Goal: Find specific page/section: Find specific page/section

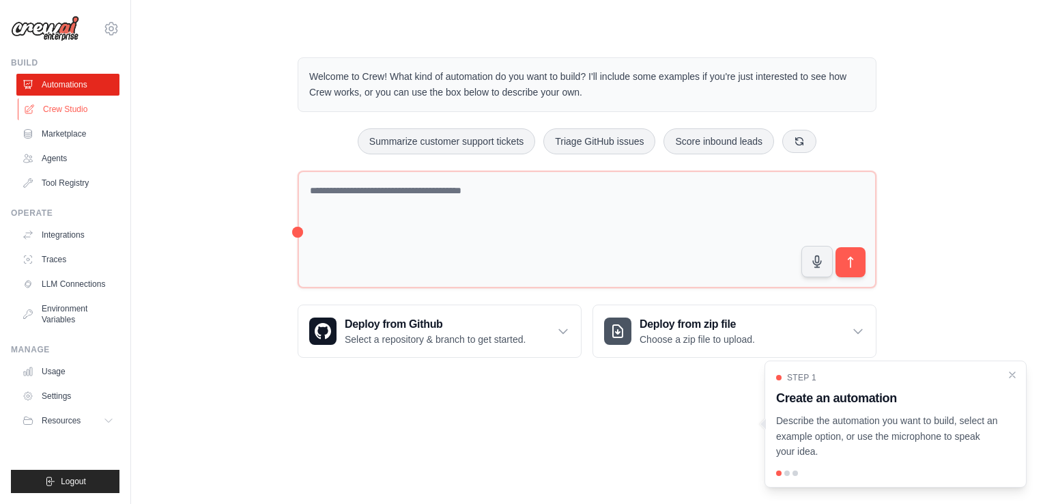
click at [84, 107] on link "Crew Studio" at bounding box center [69, 109] width 103 height 22
